Goal: Check status: Check status

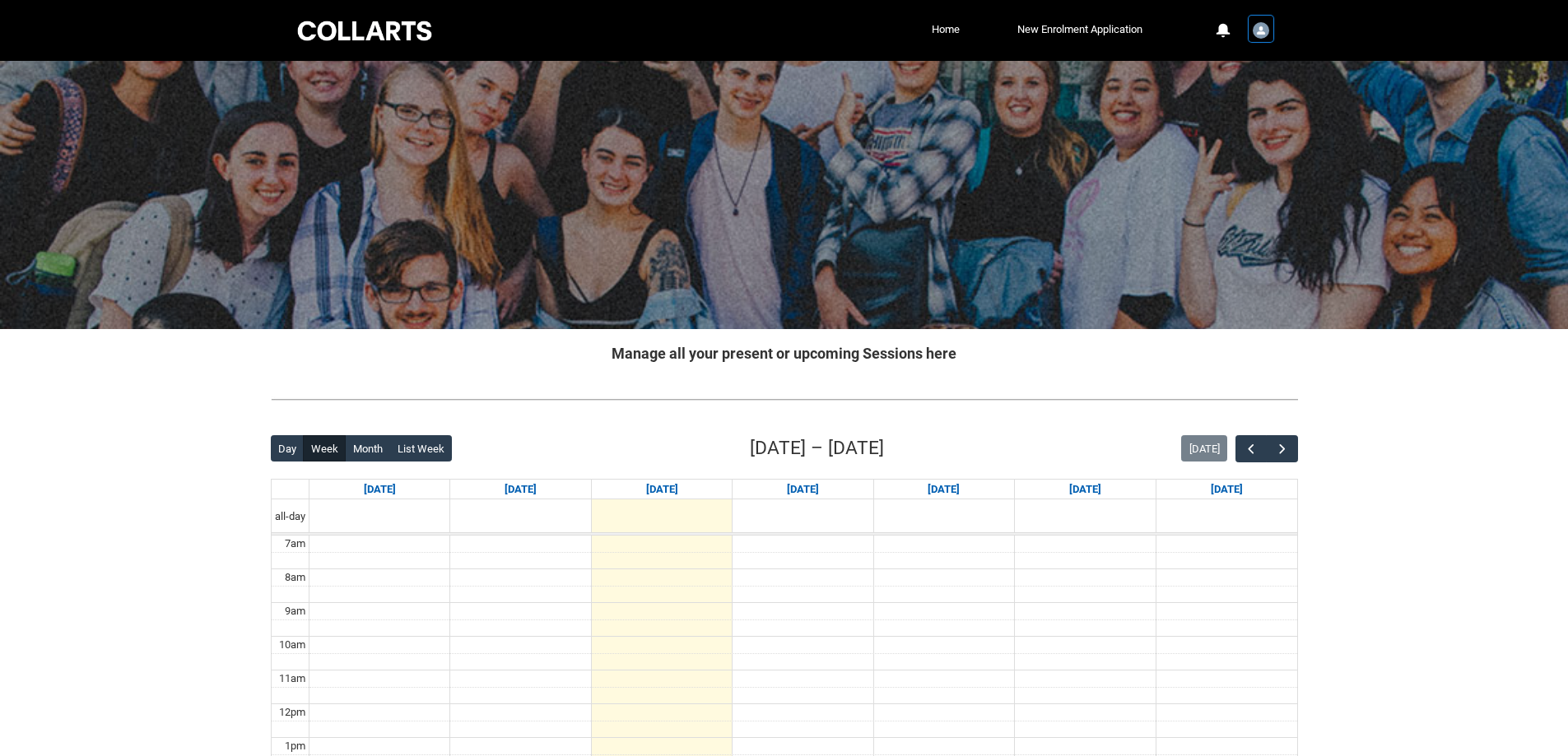
click at [1258, 27] on img "User Profile Student.bcoulso.20230519" at bounding box center [1262, 31] width 17 height 17
click at [361, 26] on div at bounding box center [364, 31] width 140 height 26
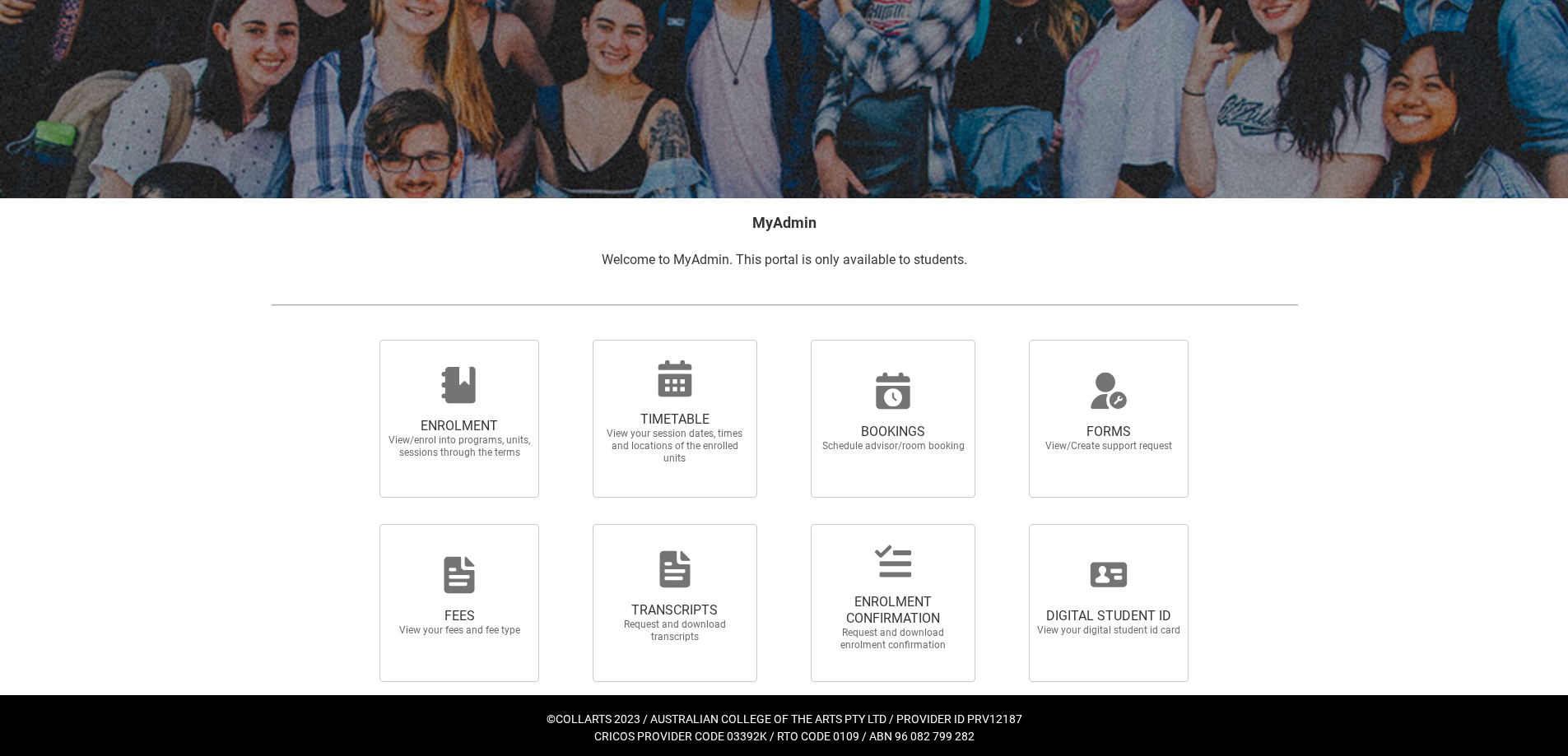
scroll to position [136, 0]
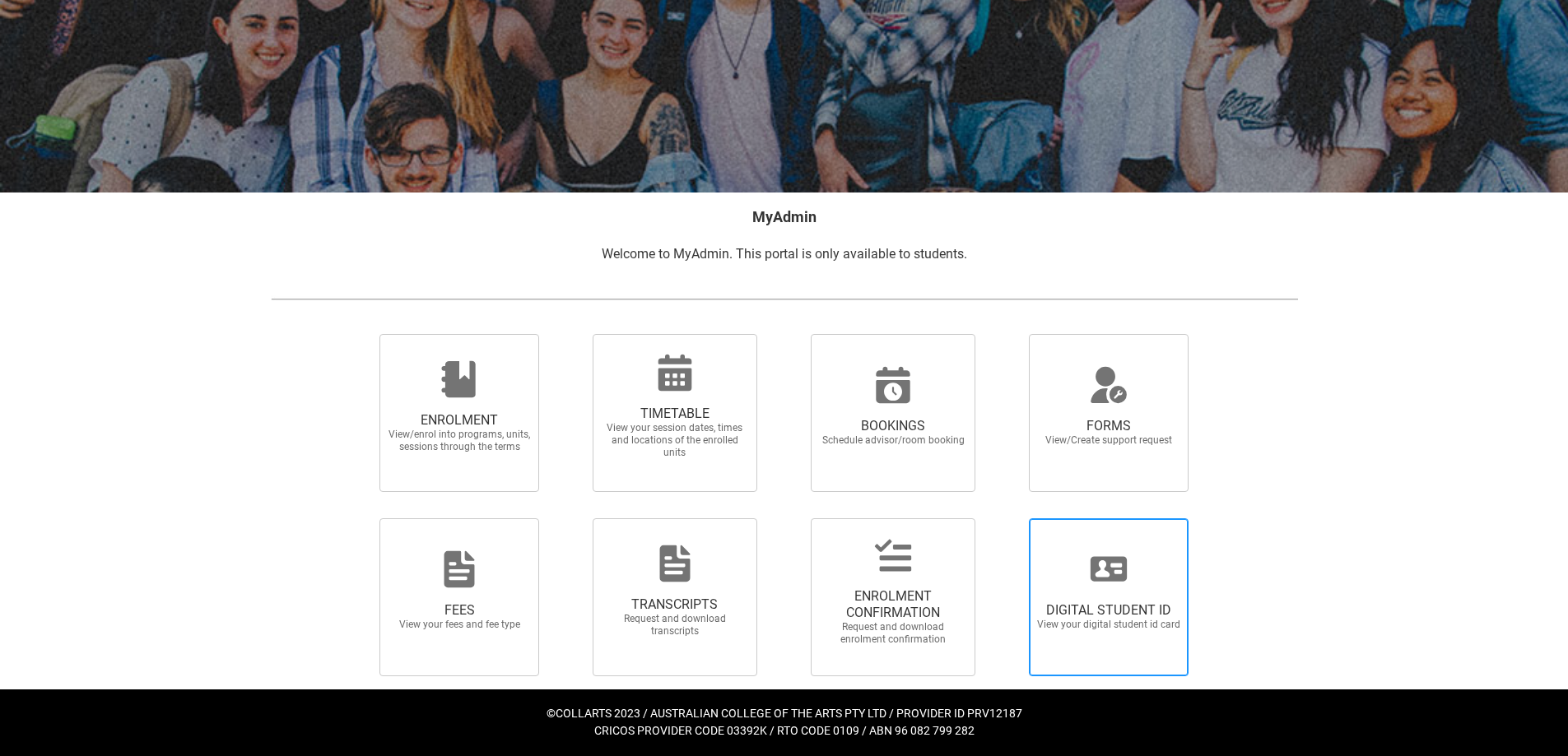
click at [1180, 585] on div at bounding box center [1109, 569] width 158 height 39
click at [1009, 518] on input "DIGITAL STUDENT ID View your digital student id card" at bounding box center [1008, 518] width 1 height 1
radio input "true"
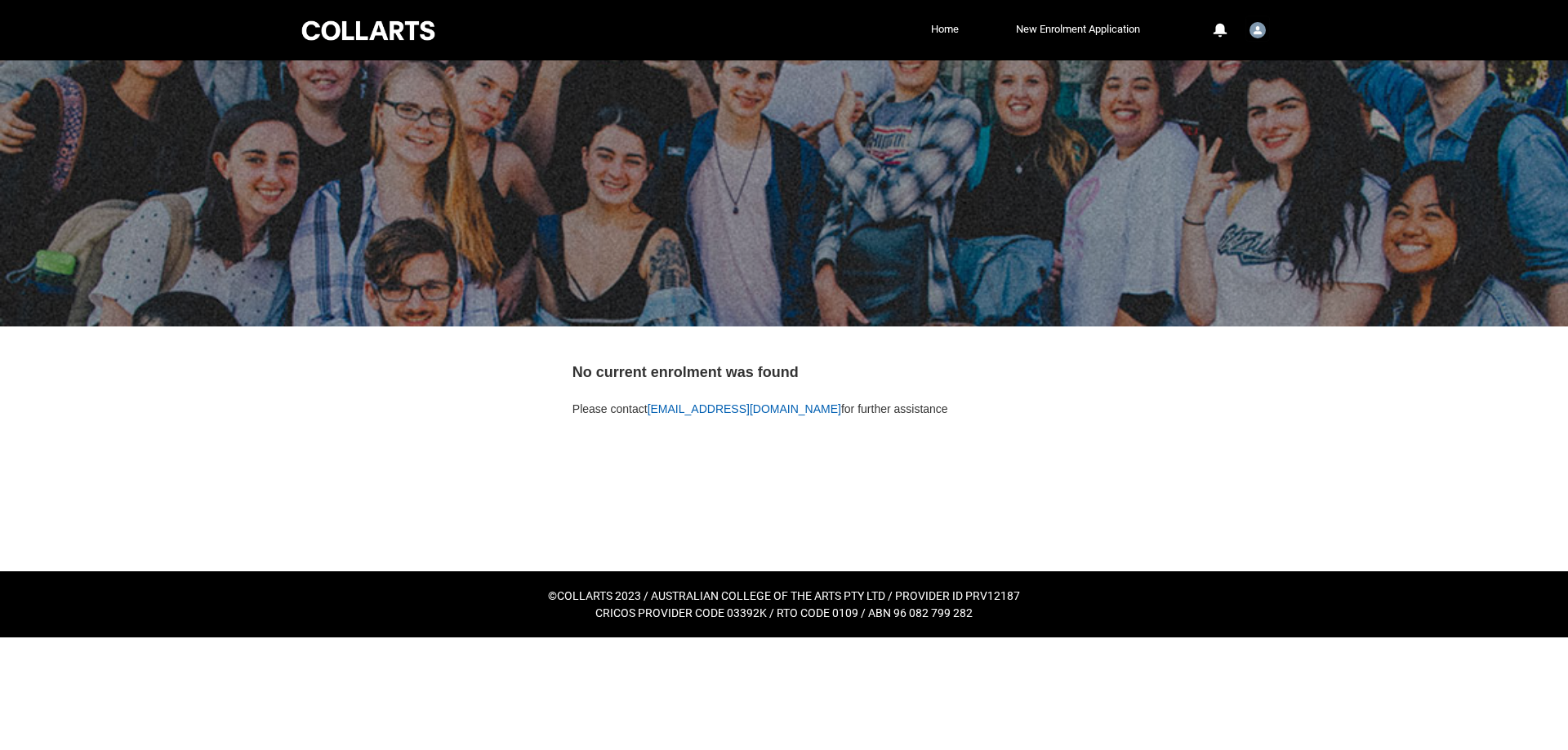
click at [946, 406] on div "No current enrolment was found Please contact support@collarts.edu.au for furth…" at bounding box center [784, 387] width 423 height 95
click at [923, 393] on div "No current enrolment was found Please contact support@collarts.edu.au for furth…" at bounding box center [784, 387] width 423 height 95
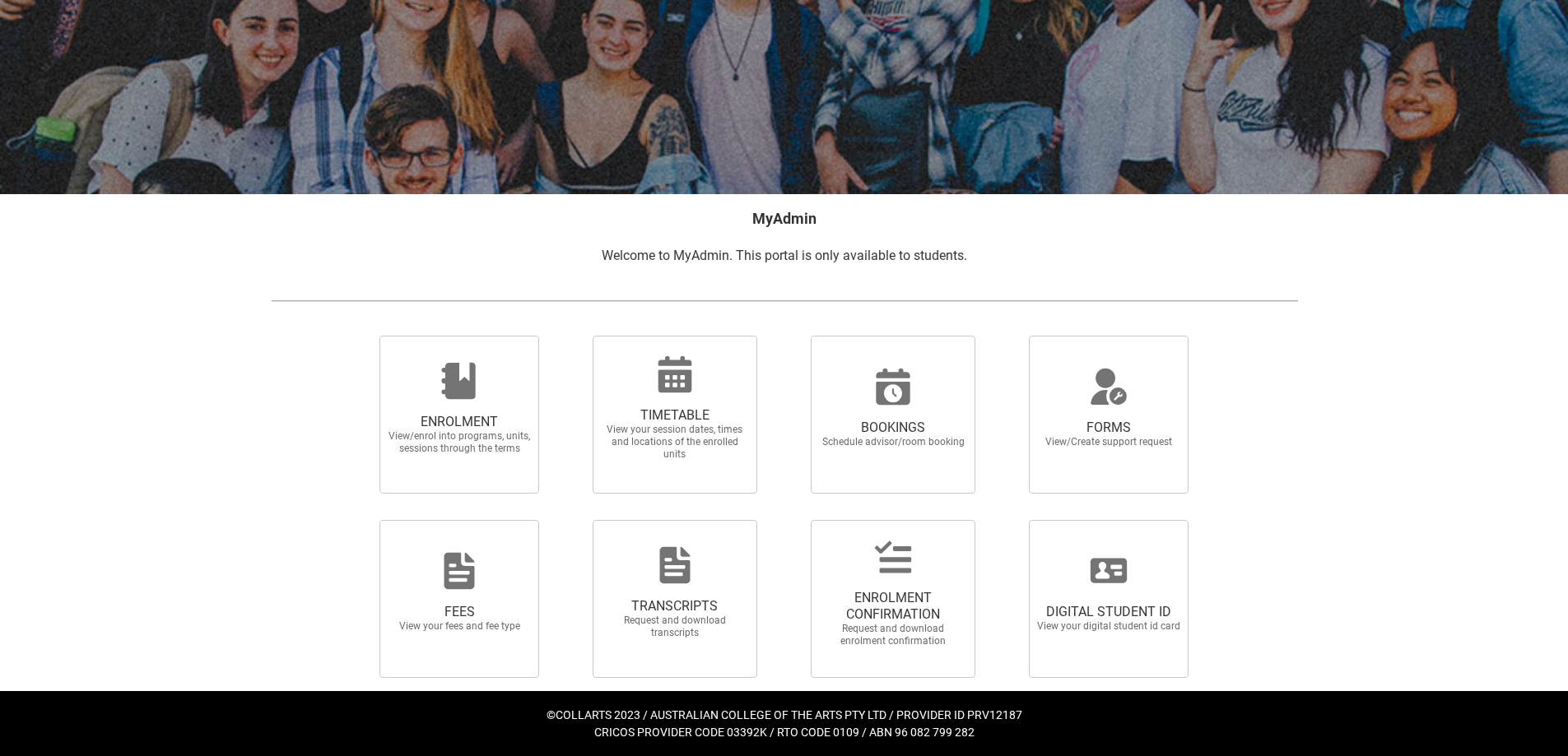
scroll to position [136, 0]
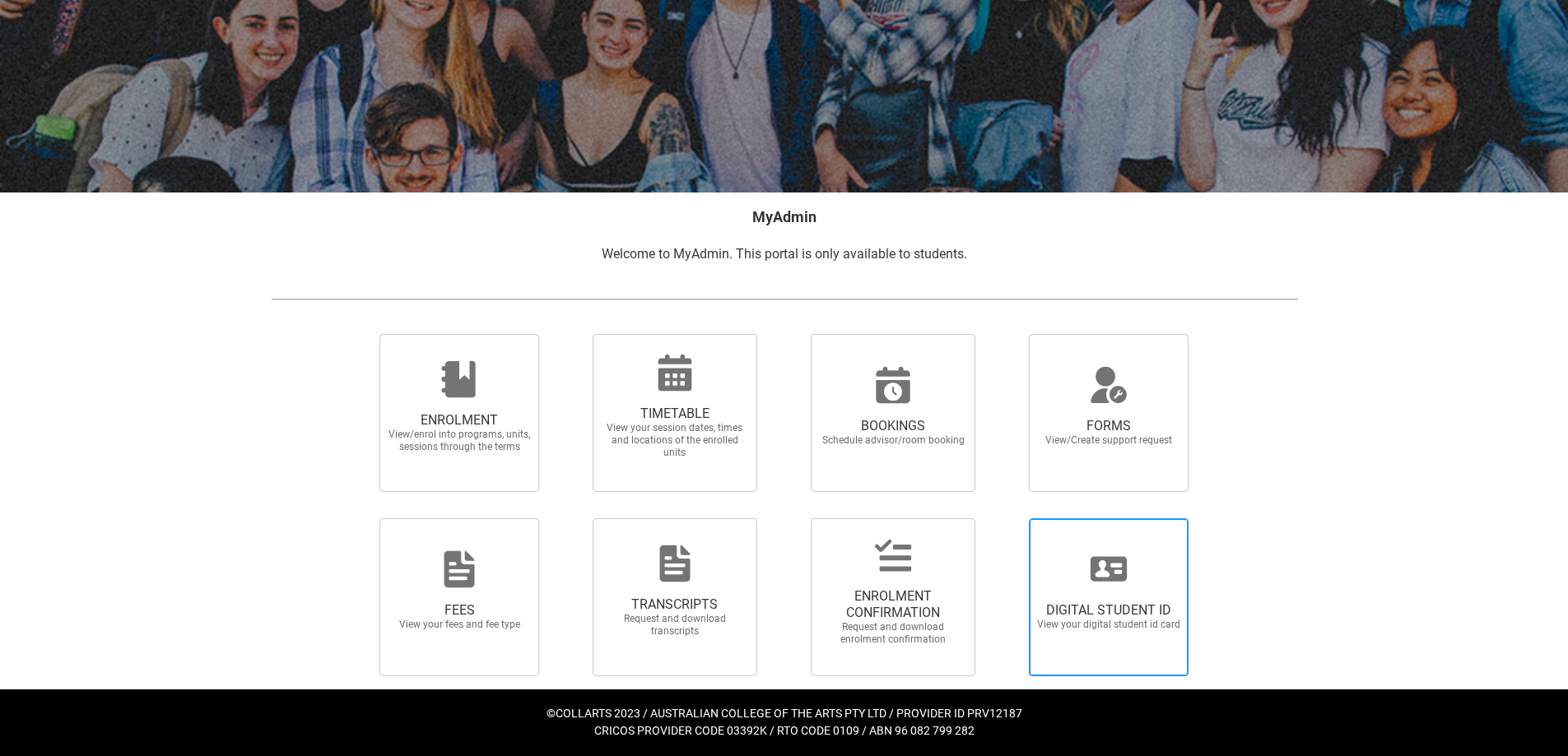
click at [1130, 566] on div at bounding box center [1109, 569] width 158 height 39
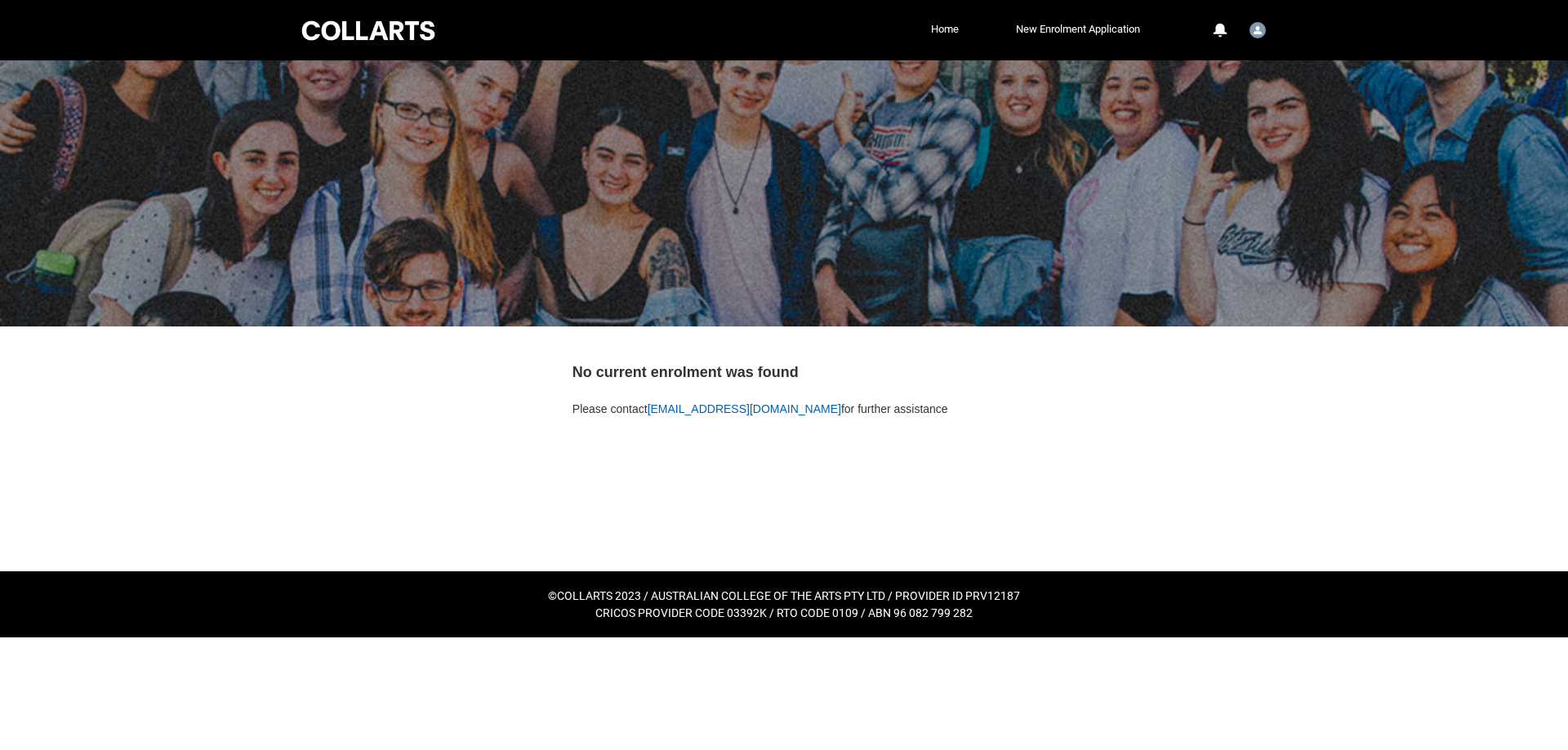
click at [739, 280] on div at bounding box center [784, 193] width 1568 height 266
click at [395, 535] on div at bounding box center [784, 449] width 1045 height 245
